Goal: Obtain resource: Download file/media

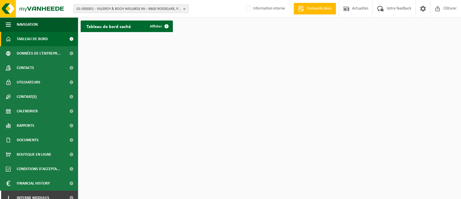
click at [114, 9] on span "01-000001 - VILLEROY & BOCH WELLNESS NV - 8800 ROESELARE, POPULIERSTRAAT 1" at bounding box center [129, 9] width 104 height 9
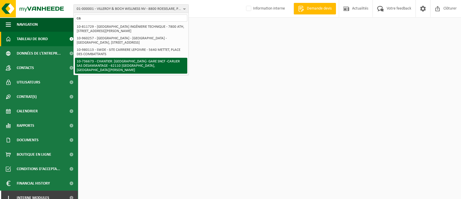
type input "c"
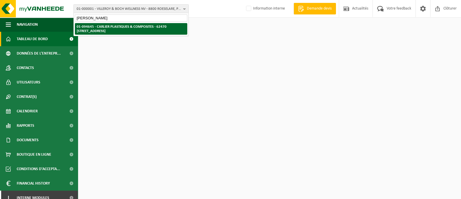
type input "Carlier calonne"
click at [119, 31] on strong "01-094645 - CARLIER PLASTIQUES & COMPOSITES - 62470 [STREET_ADDRESS]" at bounding box center [122, 29] width 90 height 8
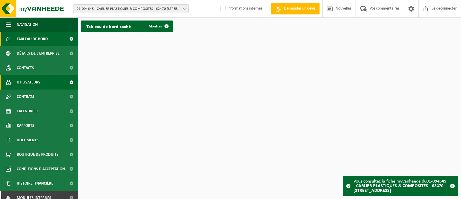
click at [30, 87] on span "Utilisateurs" at bounding box center [29, 82] width 24 height 14
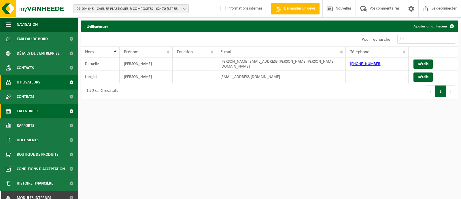
click at [29, 113] on font "Calendrier" at bounding box center [27, 111] width 21 height 4
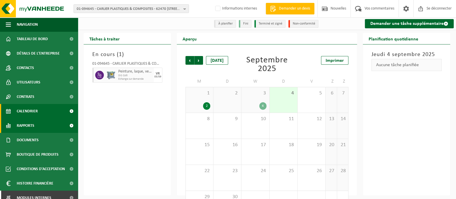
click at [27, 123] on font "Rapports" at bounding box center [26, 125] width 18 height 4
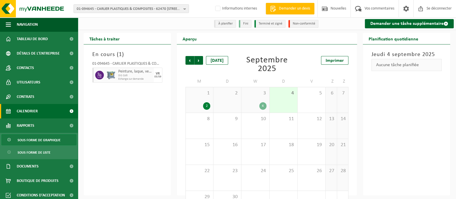
click at [26, 139] on font "Sous forme de graphique" at bounding box center [39, 139] width 43 height 3
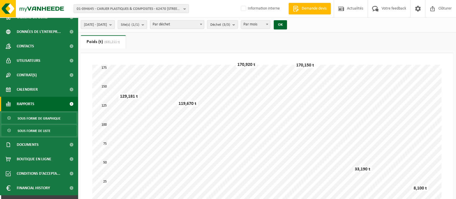
scroll to position [32, 0]
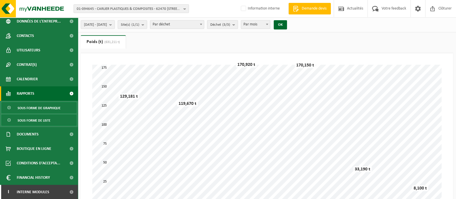
click at [32, 122] on span "Sous forme de liste" at bounding box center [34, 120] width 33 height 11
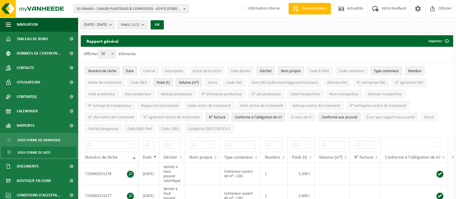
click at [115, 23] on button "2025-04-01 - 2025-09-04" at bounding box center [98, 24] width 34 height 9
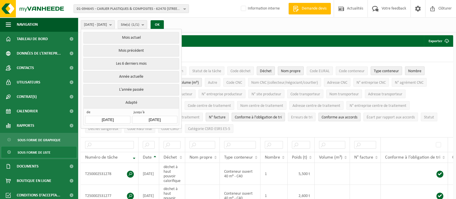
click at [105, 119] on input "2025-04-01" at bounding box center [107, 120] width 45 height 8
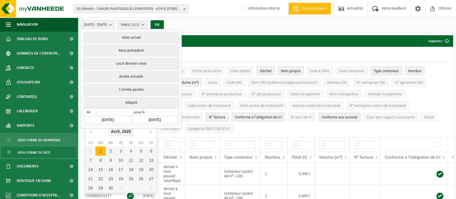
click at [123, 131] on icon "2025" at bounding box center [126, 131] width 9 height 4
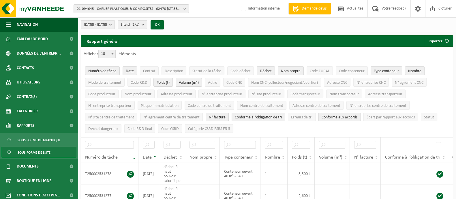
click at [113, 55] on span at bounding box center [113, 53] width 6 height 7
click at [113, 50] on select "10 25 50 100" at bounding box center [108, 50] width 17 height 0
click at [107, 26] on span "2025-04-01 - 2025-09-04" at bounding box center [95, 24] width 23 height 9
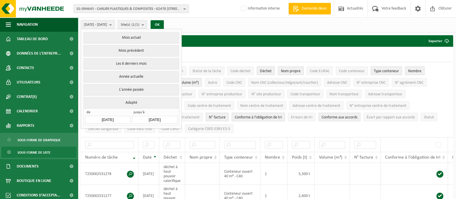
click at [100, 117] on input "2025-04-01" at bounding box center [107, 120] width 45 height 8
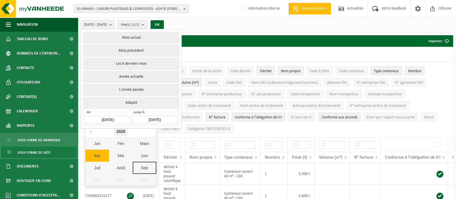
click at [123, 132] on div "2025" at bounding box center [121, 131] width 14 height 9
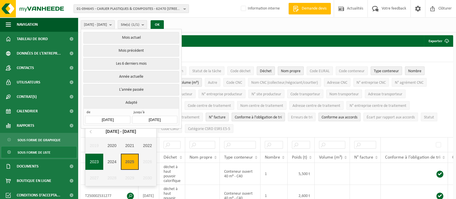
click at [96, 163] on div "2023" at bounding box center [94, 161] width 18 height 16
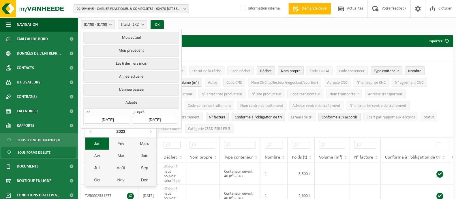
click at [99, 144] on div "Jan" at bounding box center [97, 143] width 24 height 12
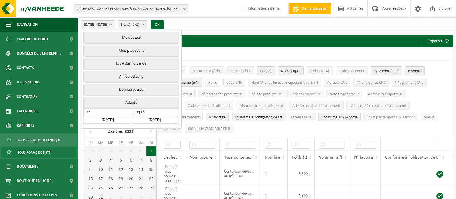
click at [151, 151] on div "1" at bounding box center [151, 150] width 10 height 9
type input "[DATE]"
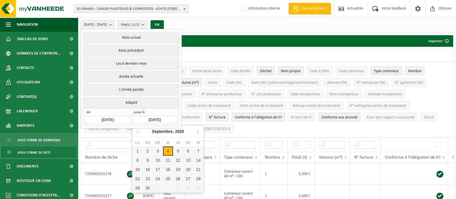
click at [154, 118] on input "2025-09-04" at bounding box center [154, 120] width 45 height 8
click at [174, 130] on div "Septembre, 2025" at bounding box center [167, 131] width 37 height 9
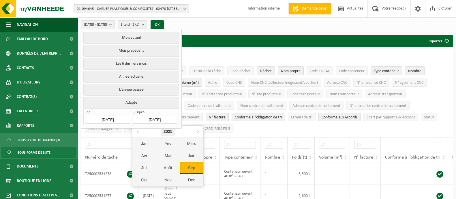
click at [172, 133] on div "2025" at bounding box center [168, 131] width 14 height 9
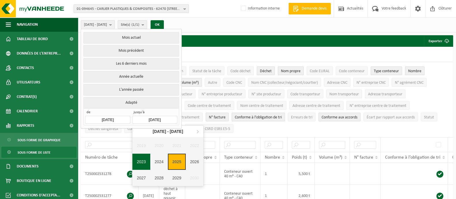
click at [143, 160] on div "2023" at bounding box center [141, 161] width 18 height 16
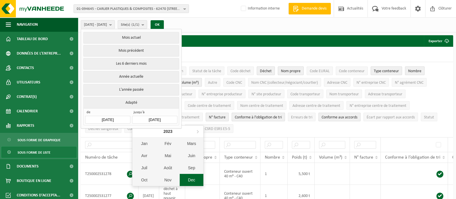
click at [190, 176] on div "Dec" at bounding box center [192, 180] width 24 height 12
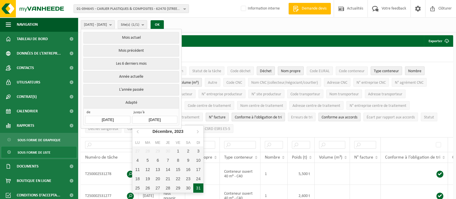
click at [199, 185] on div "31" at bounding box center [198, 187] width 10 height 9
type input "[DATE]"
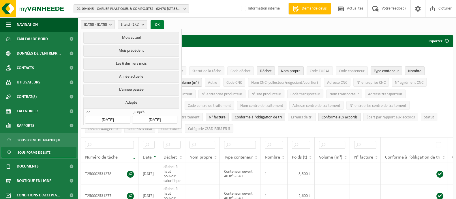
click at [164, 25] on button "OK" at bounding box center [157, 24] width 13 height 9
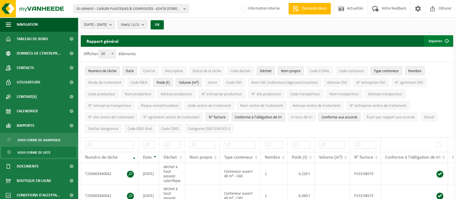
click at [439, 38] on button "Exporter" at bounding box center [438, 41] width 29 height 12
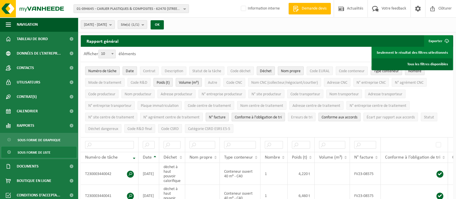
click at [433, 65] on link "Tous les filtres disponibles" at bounding box center [412, 64] width 80 height 12
click at [244, 11] on label "Information interne" at bounding box center [260, 8] width 40 height 9
click at [239, 0] on input "Information interne" at bounding box center [238, 0] width 0 height 0
checkbox input "true"
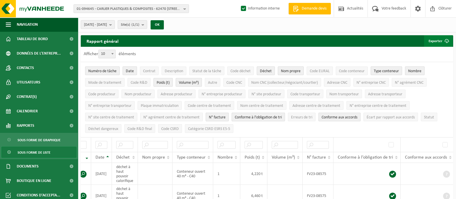
click at [443, 44] on span "submit" at bounding box center [447, 41] width 12 height 12
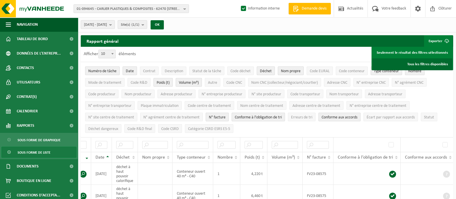
click at [423, 63] on link "Tous les filtres disponibles" at bounding box center [412, 64] width 80 height 12
click at [255, 54] on div "Afficher 10 25 50 100 10 éléments" at bounding box center [267, 54] width 372 height 15
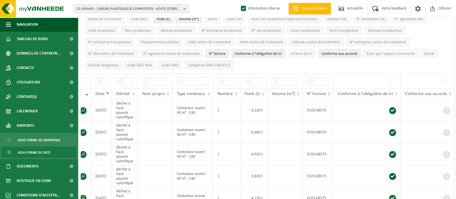
scroll to position [72, 0]
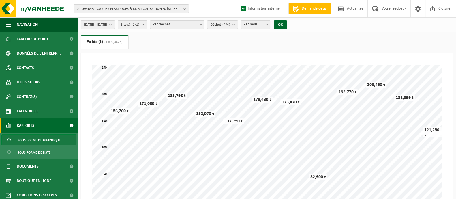
click at [104, 25] on span "[DATE] - [DATE]" at bounding box center [95, 24] width 23 height 9
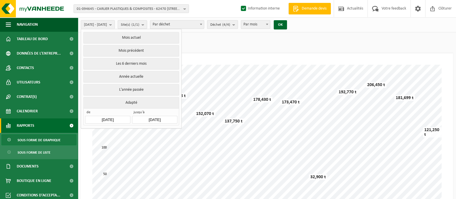
click at [225, 47] on ul "Poids (t) (1 890,367 t) Volume (m³)" at bounding box center [267, 44] width 372 height 18
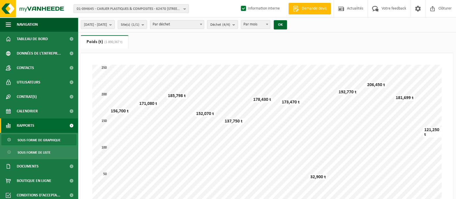
click at [238, 27] on b "submit" at bounding box center [234, 24] width 5 height 8
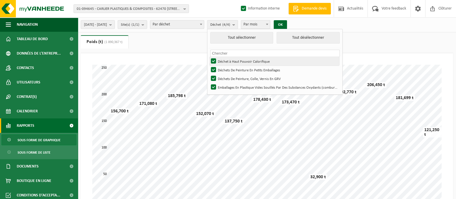
click at [229, 59] on label "Déchet à Haut Pouvoir Calorifique" at bounding box center [274, 61] width 129 height 9
click at [209, 57] on input "Déchet à Haut Pouvoir Calorifique" at bounding box center [208, 57] width 0 height 0
checkbox input "false"
click at [287, 24] on button "OK" at bounding box center [280, 24] width 13 height 9
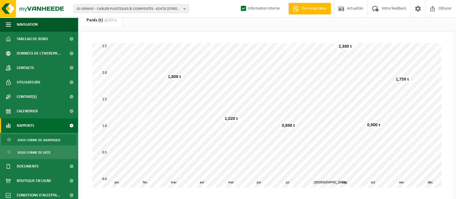
scroll to position [21, 0]
